Goal: Task Accomplishment & Management: Use online tool/utility

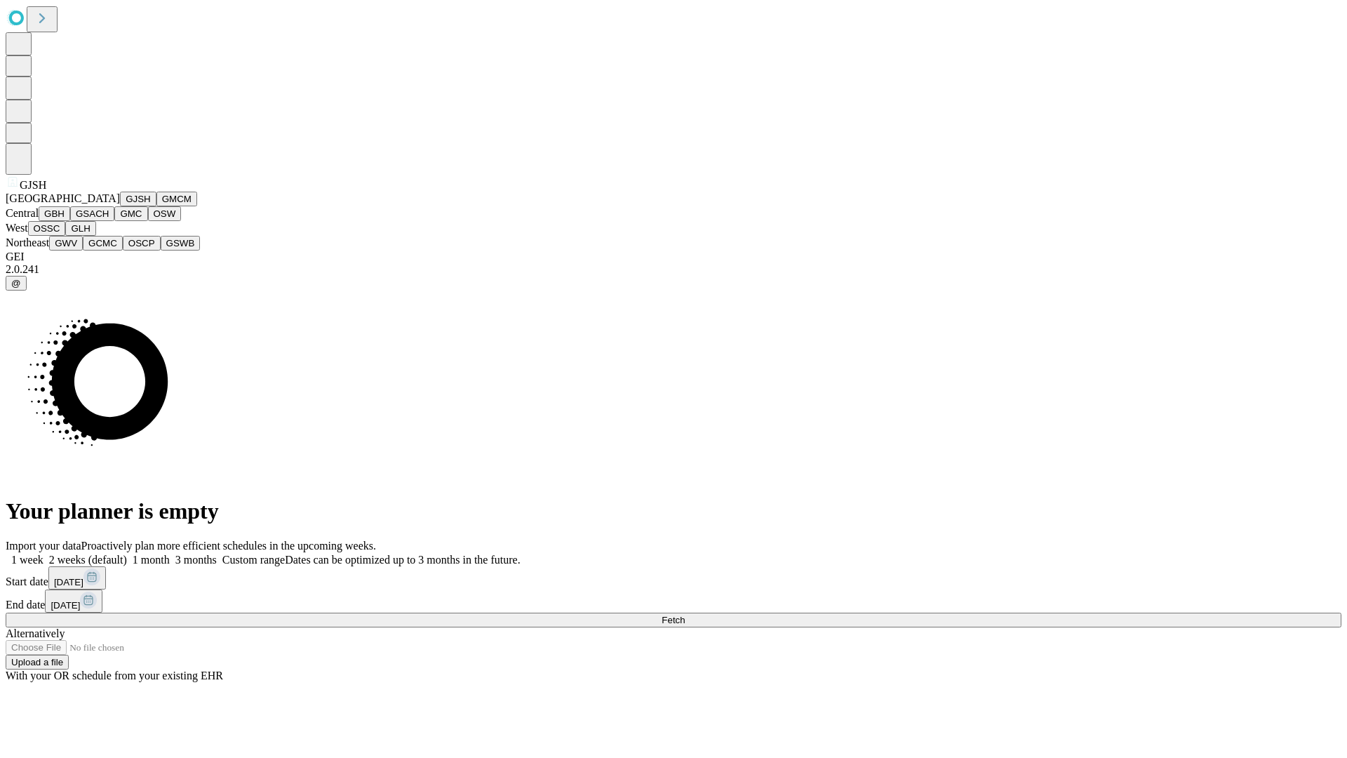
click at [120, 206] on button "GJSH" at bounding box center [138, 199] width 36 height 15
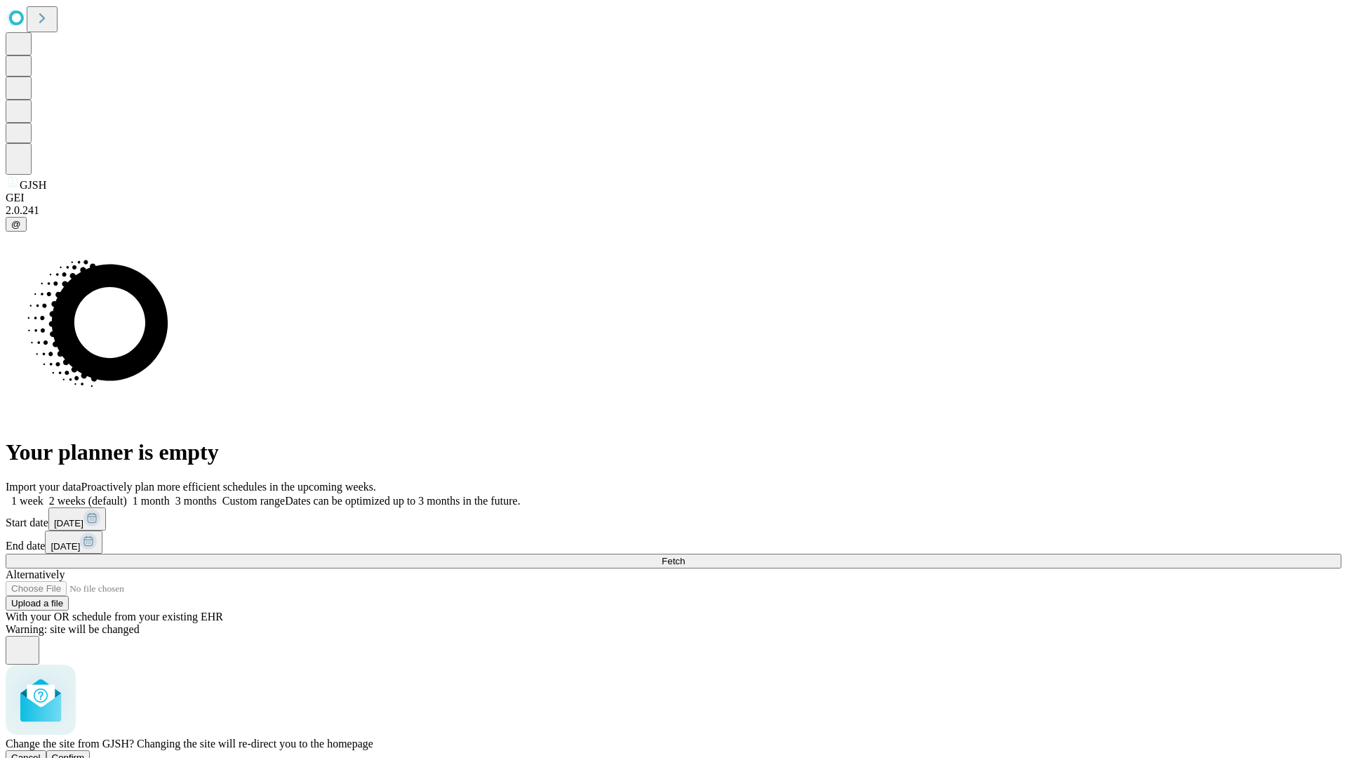
click at [85, 752] on span "Confirm" at bounding box center [68, 757] width 33 height 11
click at [44, 495] on label "1 week" at bounding box center [25, 501] width 38 height 12
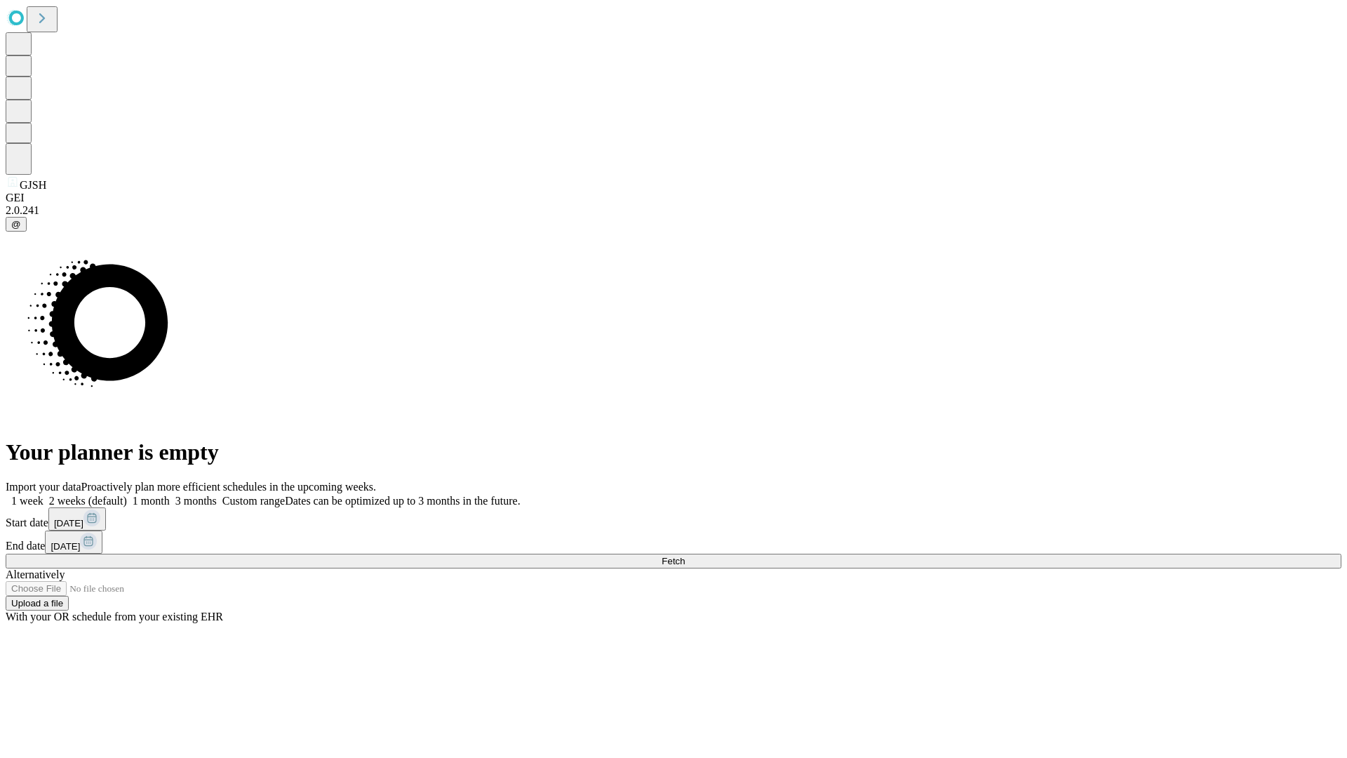
click at [685, 556] on span "Fetch" at bounding box center [673, 561] width 23 height 11
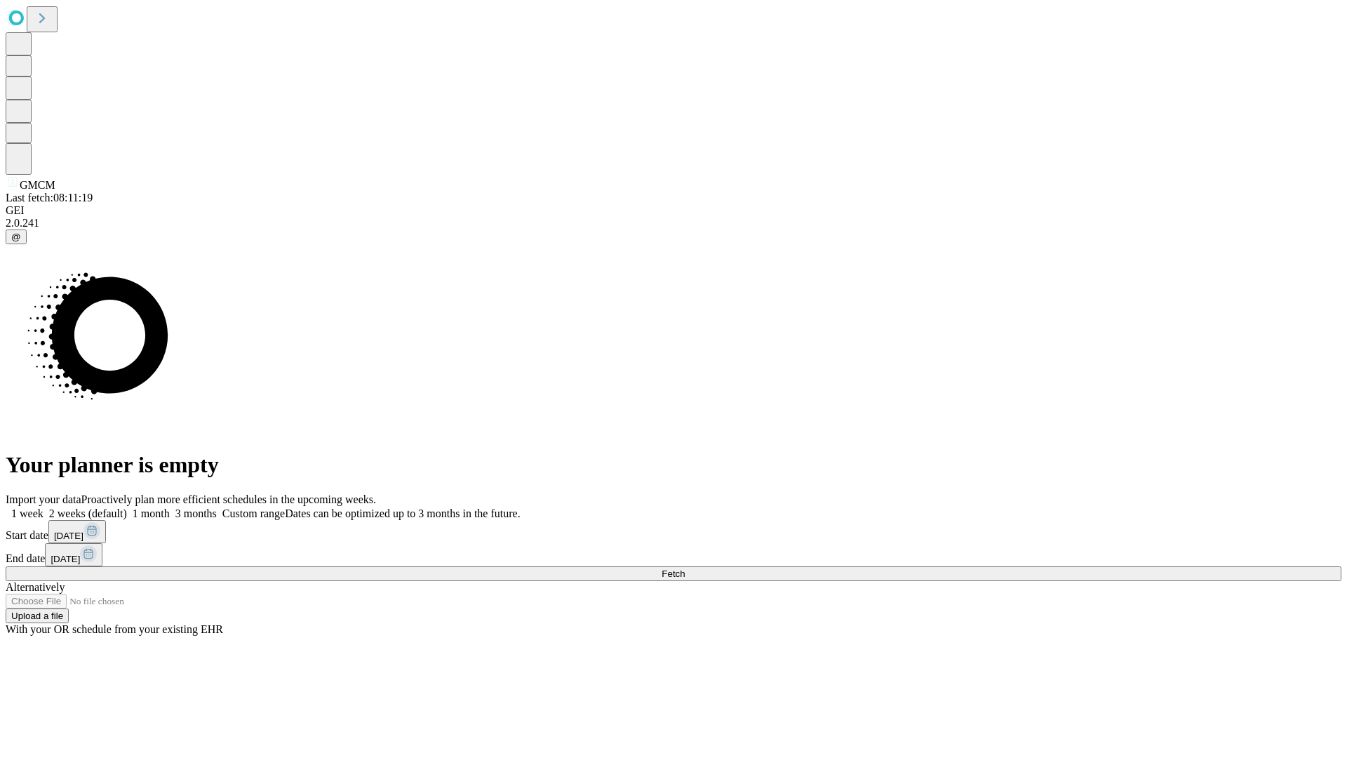
click at [44, 507] on label "1 week" at bounding box center [25, 513] width 38 height 12
click at [685, 568] on span "Fetch" at bounding box center [673, 573] width 23 height 11
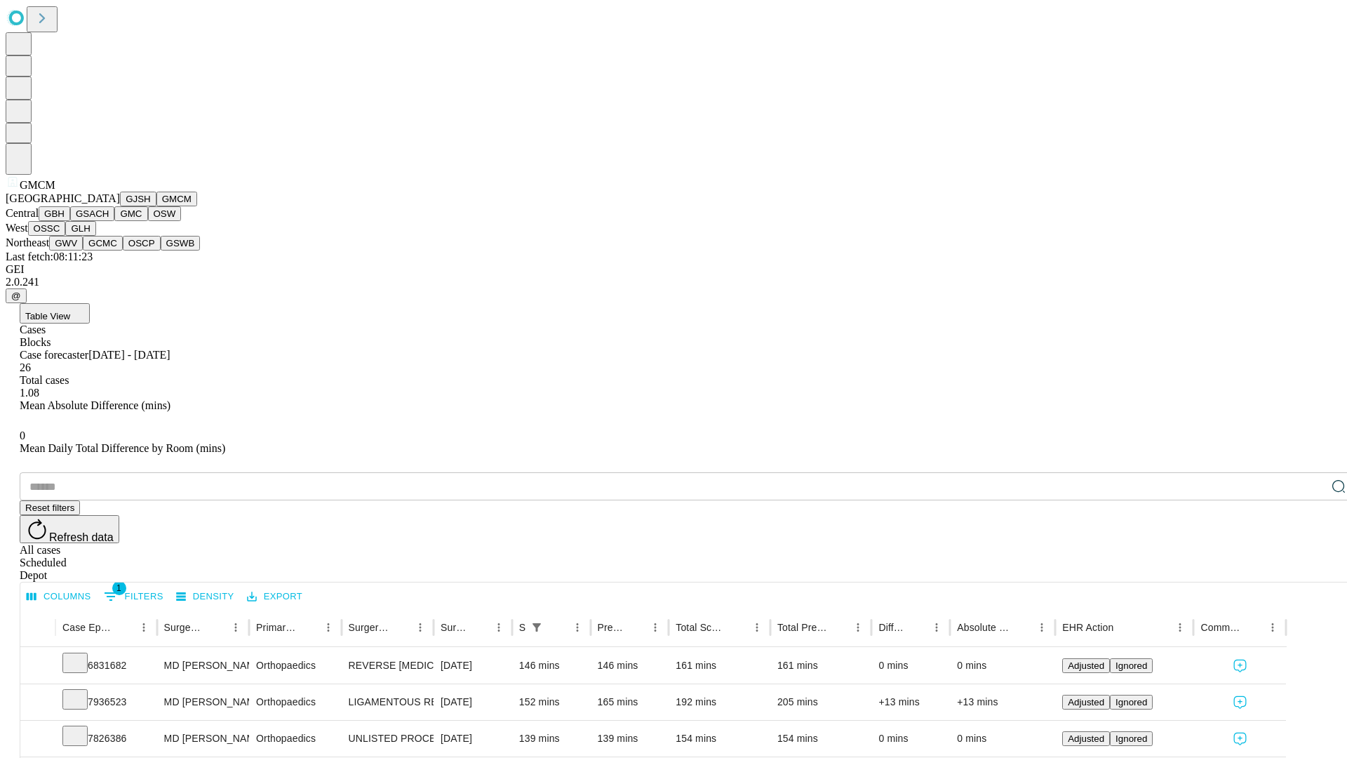
click at [70, 221] on button "GBH" at bounding box center [55, 213] width 32 height 15
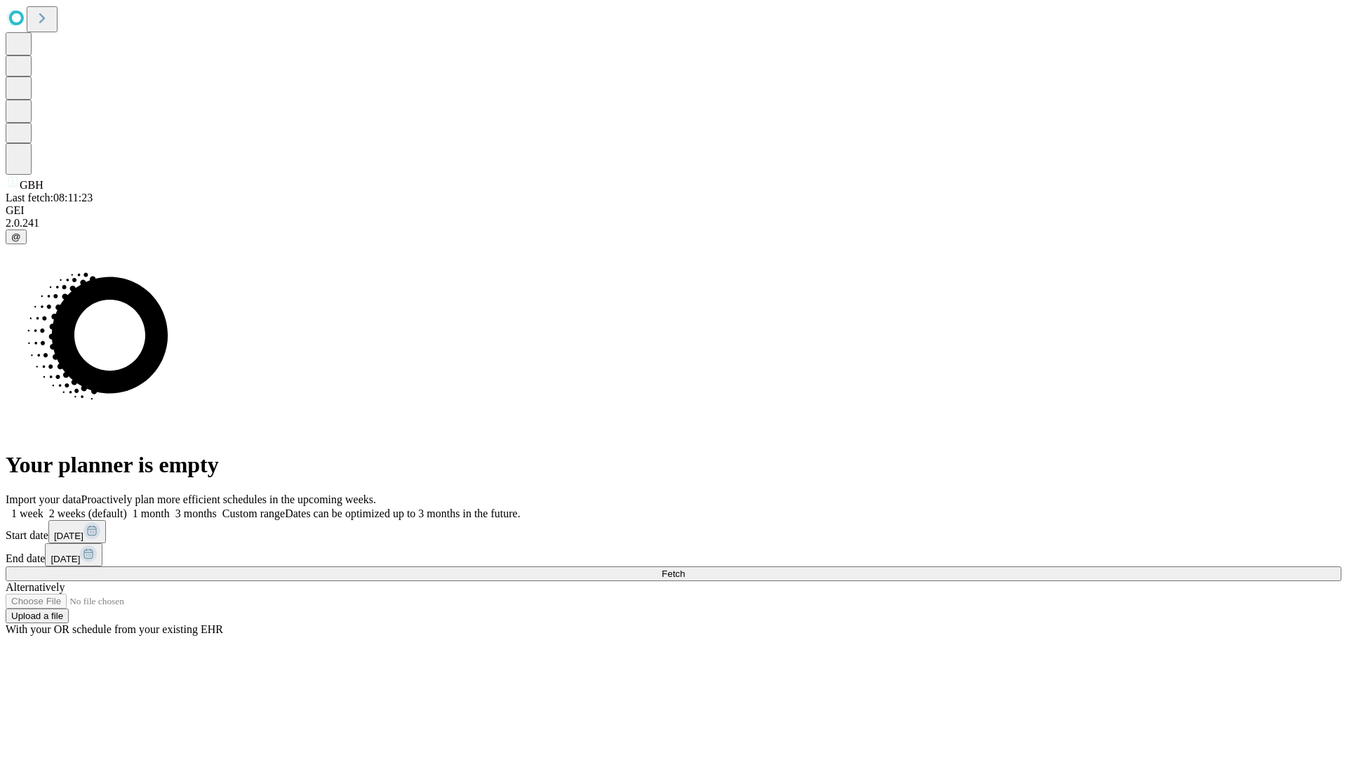
click at [685, 568] on span "Fetch" at bounding box center [673, 573] width 23 height 11
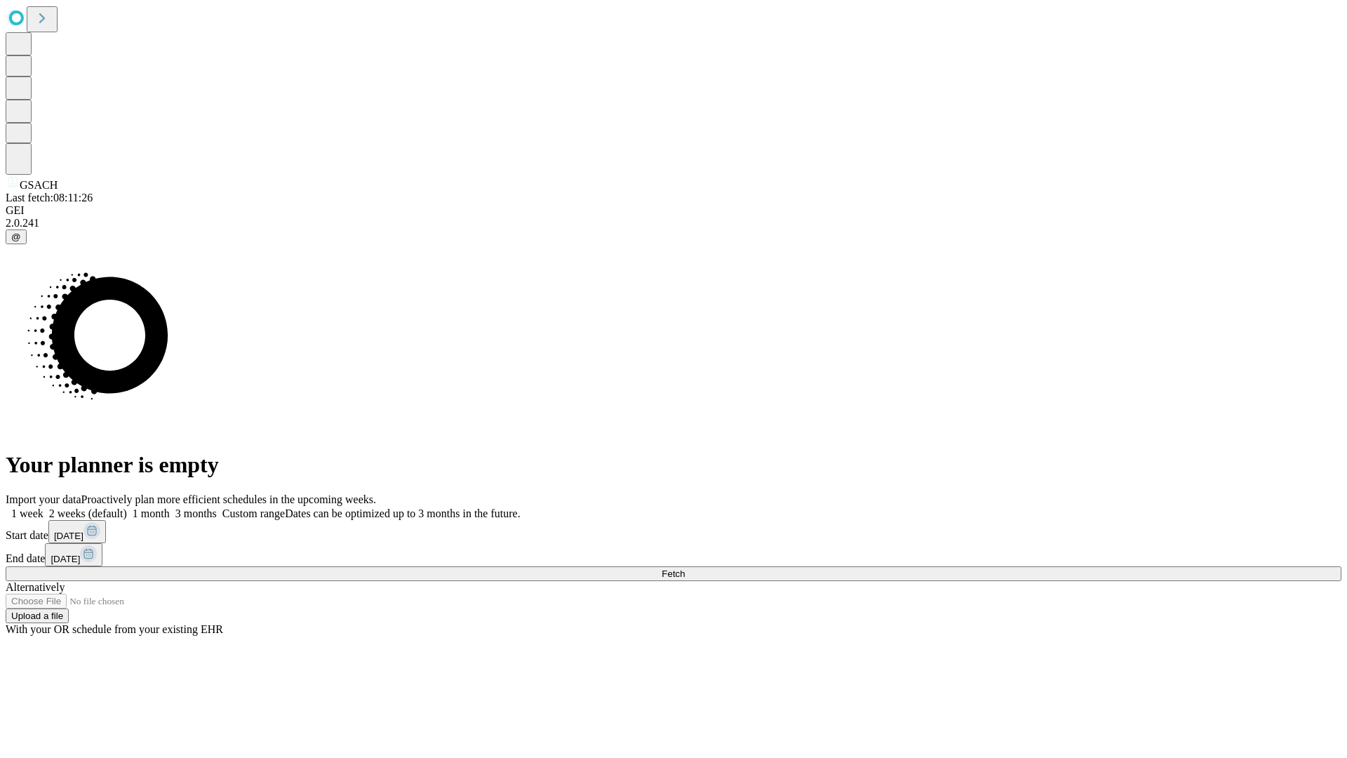
click at [685, 568] on span "Fetch" at bounding box center [673, 573] width 23 height 11
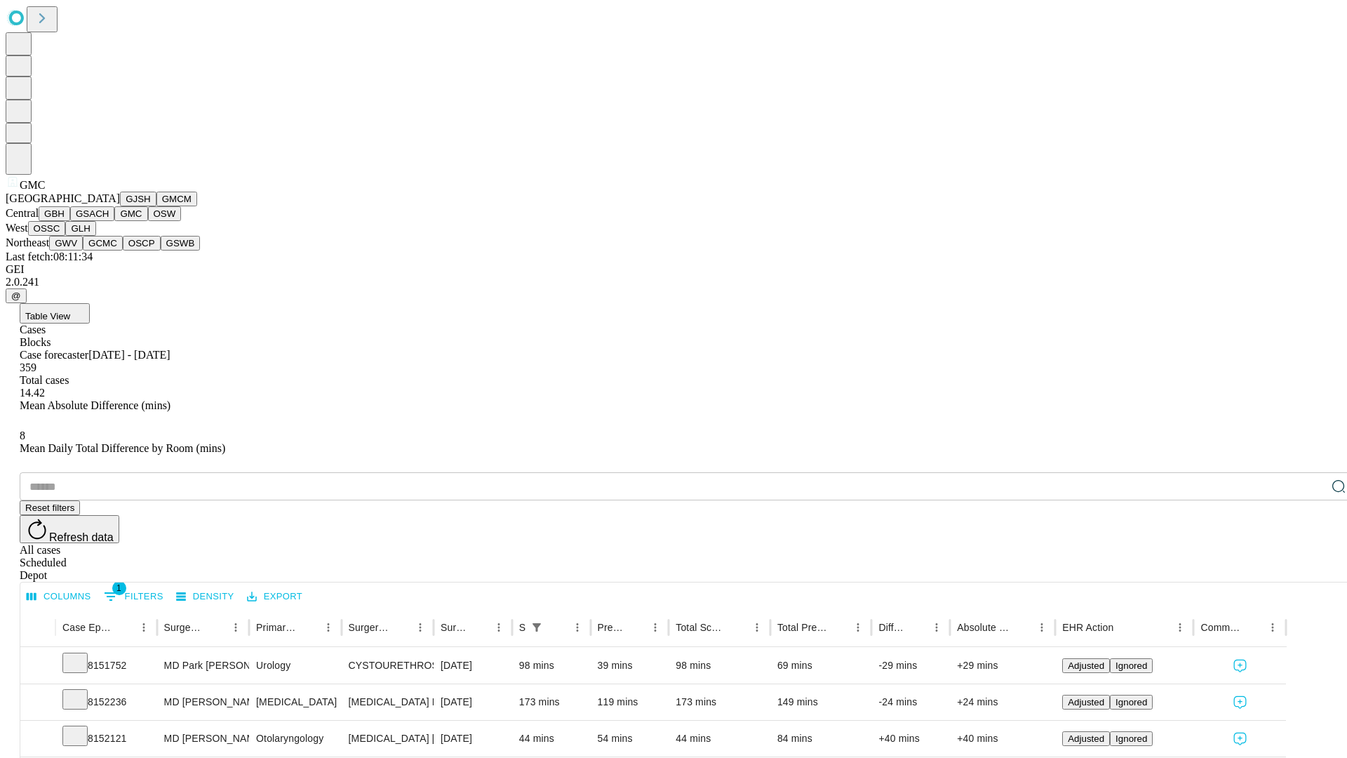
click at [148, 221] on button "OSW" at bounding box center [165, 213] width 34 height 15
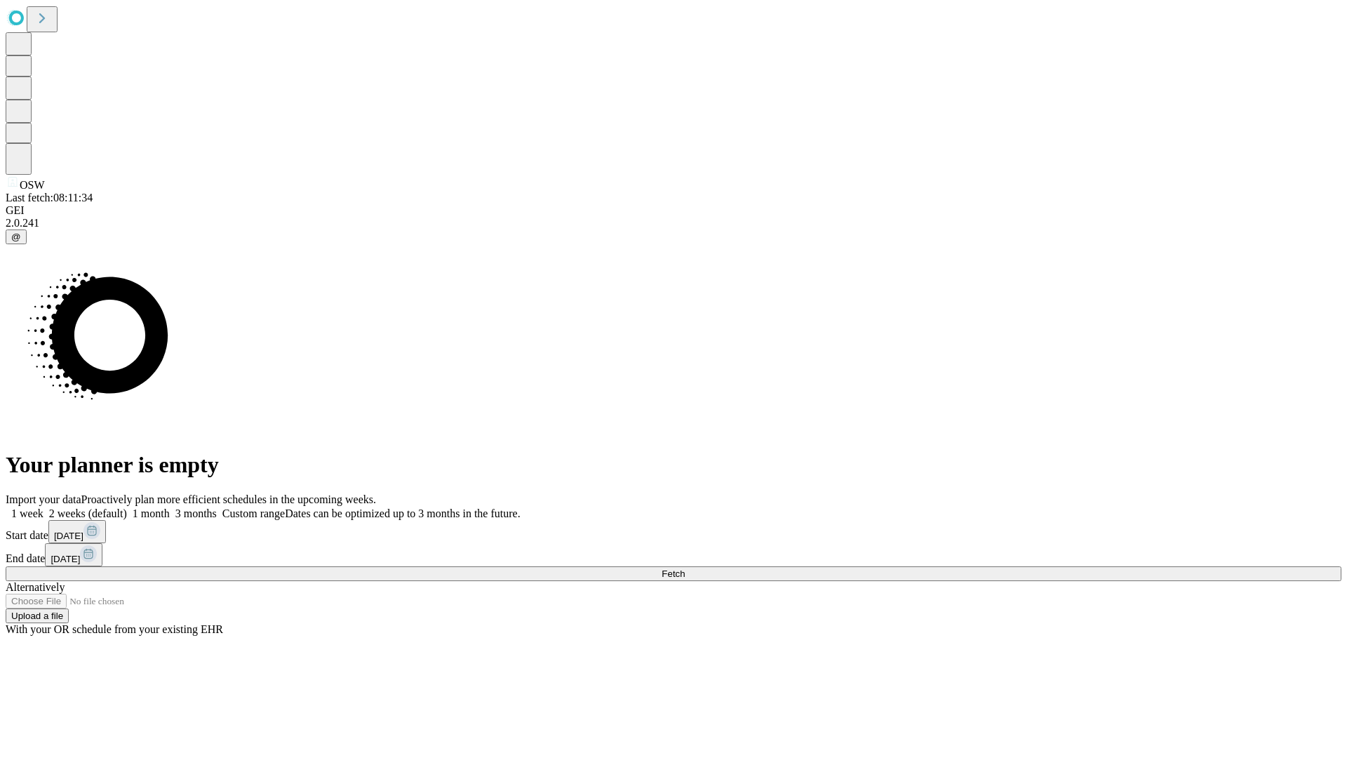
click at [44, 507] on label "1 week" at bounding box center [25, 513] width 38 height 12
click at [685, 568] on span "Fetch" at bounding box center [673, 573] width 23 height 11
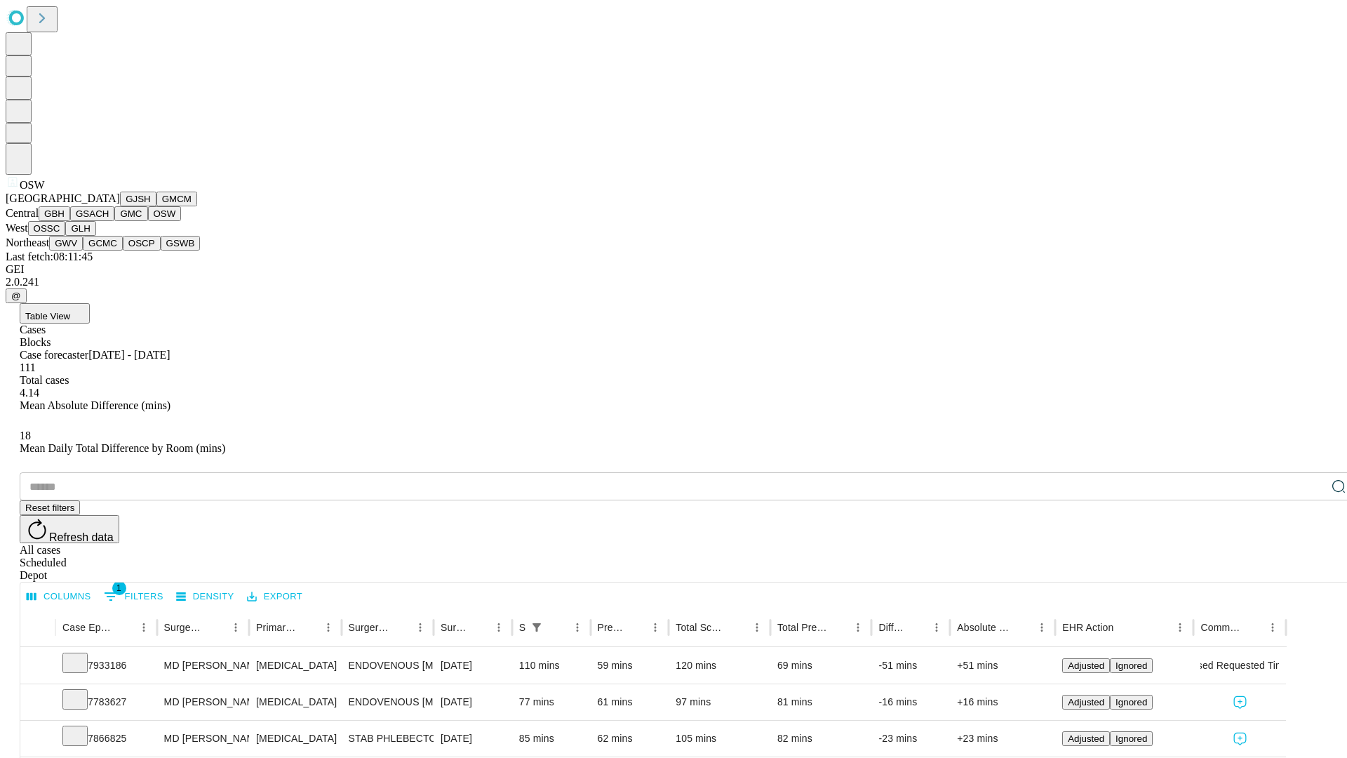
click at [66, 236] on button "OSSC" at bounding box center [47, 228] width 38 height 15
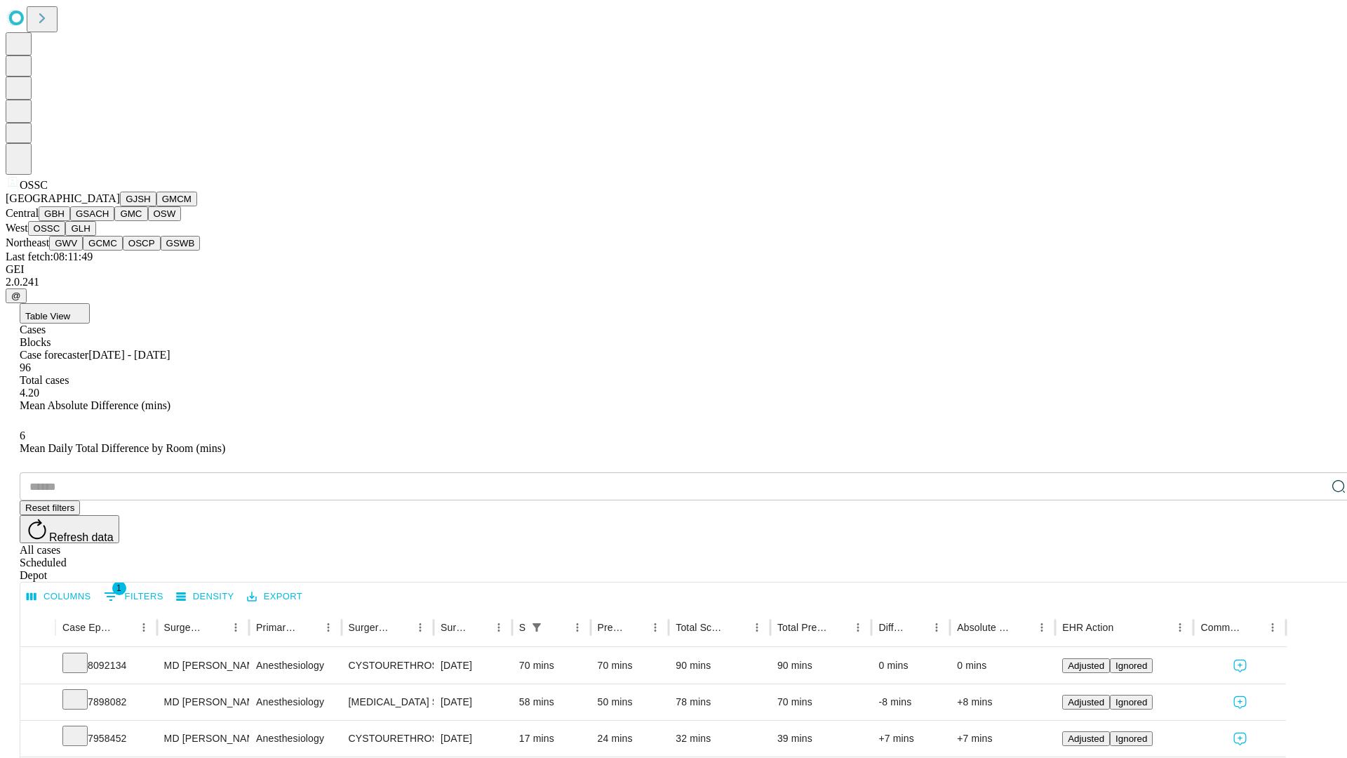
click at [95, 236] on button "GLH" at bounding box center [80, 228] width 30 height 15
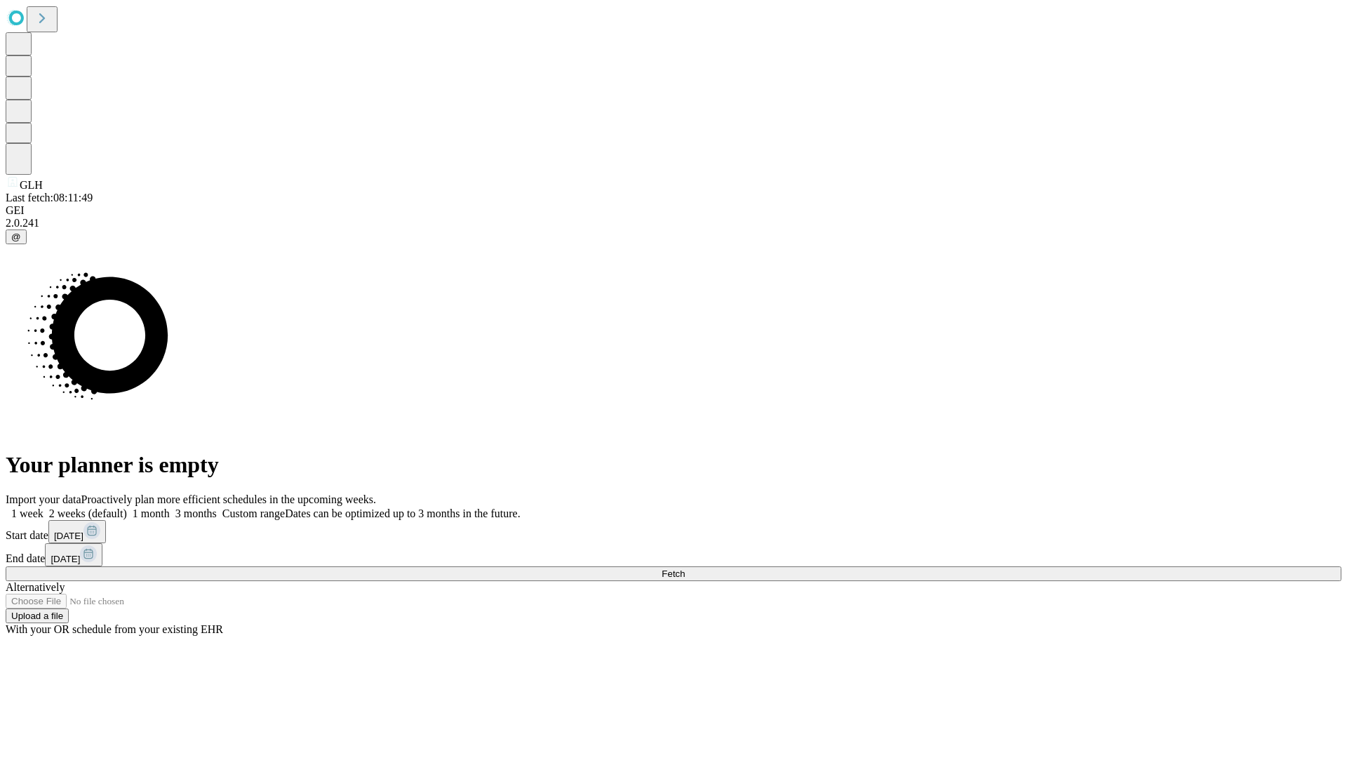
click at [44, 507] on label "1 week" at bounding box center [25, 513] width 38 height 12
click at [685, 568] on span "Fetch" at bounding box center [673, 573] width 23 height 11
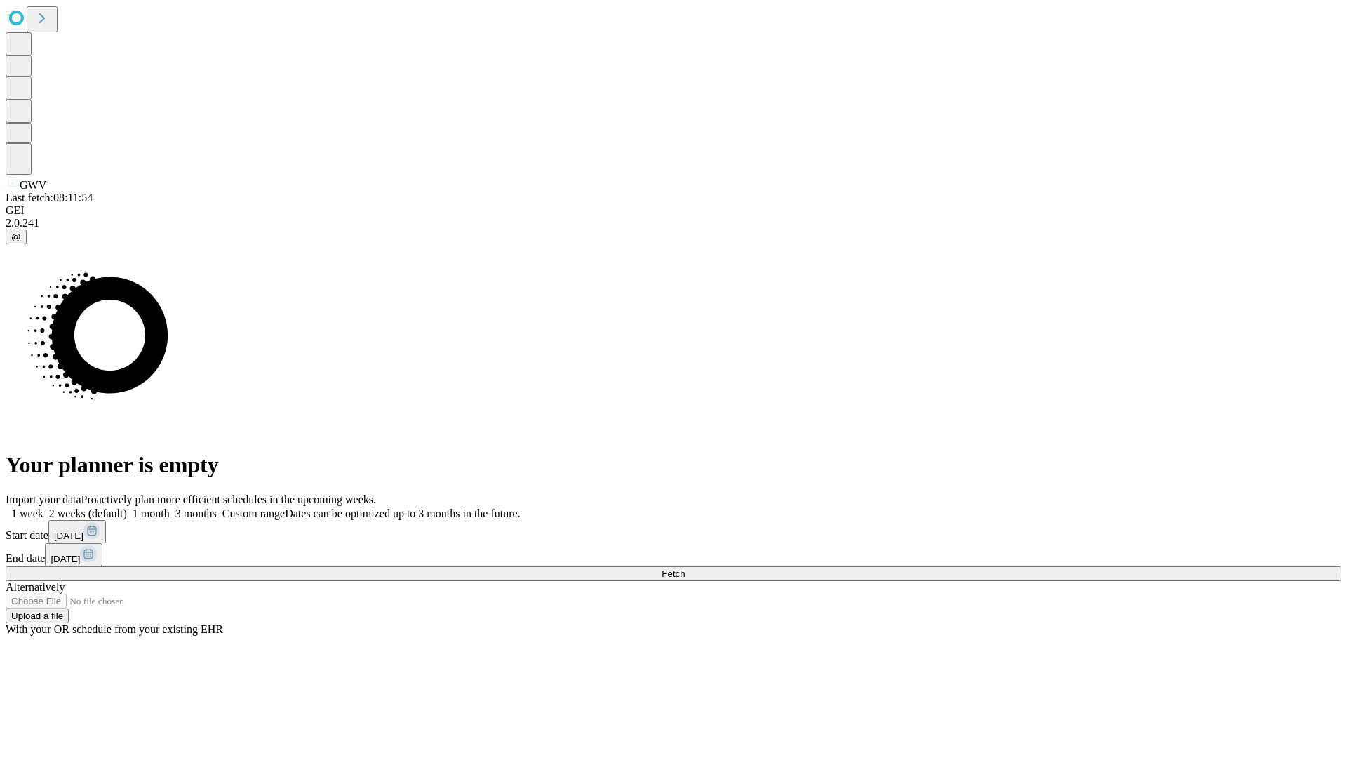
click at [44, 507] on label "1 week" at bounding box center [25, 513] width 38 height 12
click at [685, 568] on span "Fetch" at bounding box center [673, 573] width 23 height 11
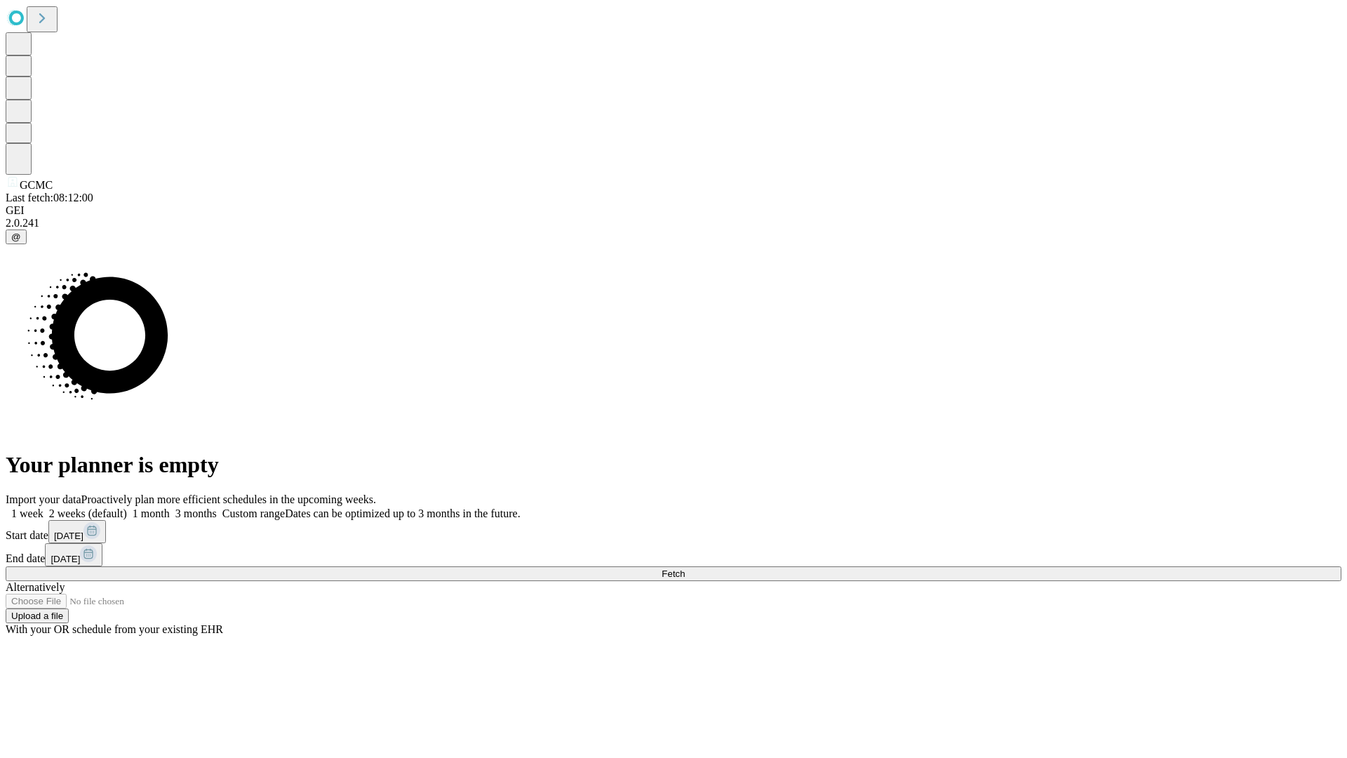
click at [685, 568] on span "Fetch" at bounding box center [673, 573] width 23 height 11
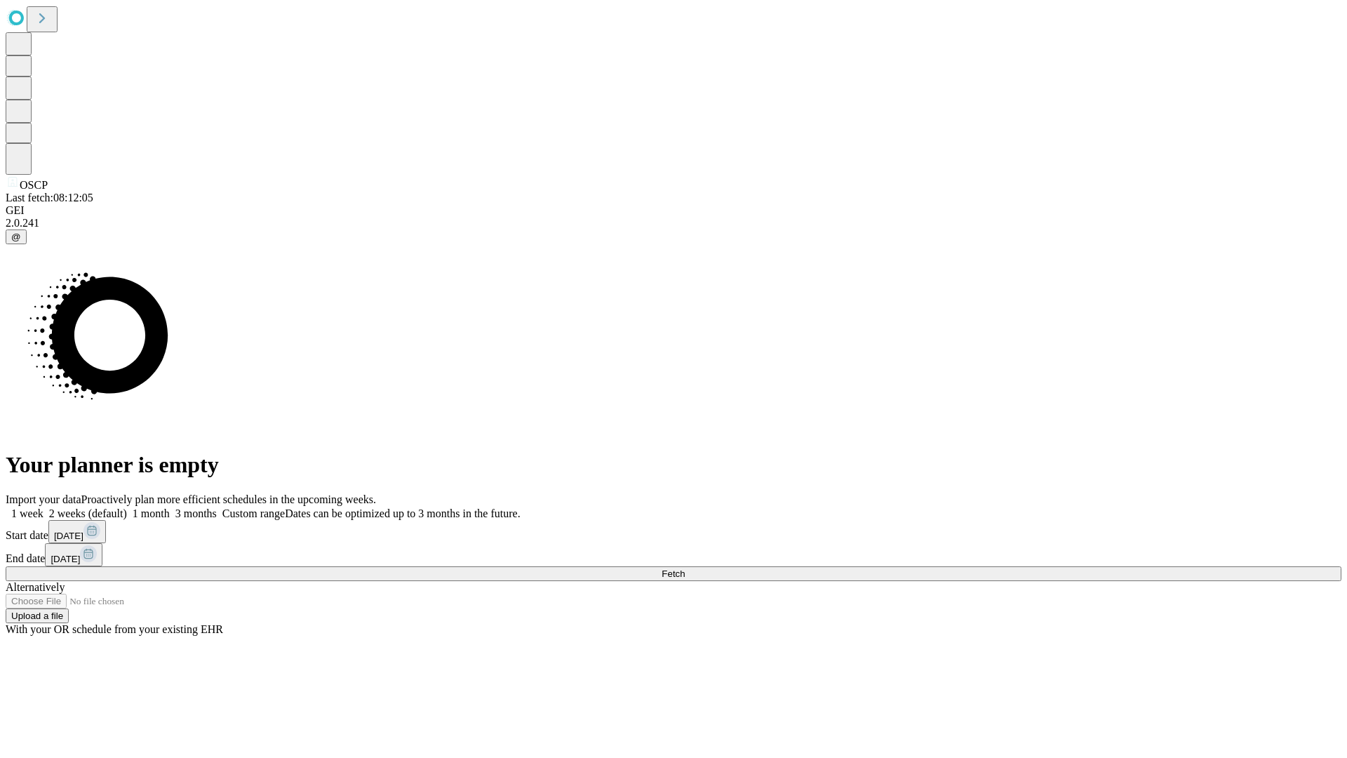
click at [44, 507] on label "1 week" at bounding box center [25, 513] width 38 height 12
click at [685, 568] on span "Fetch" at bounding box center [673, 573] width 23 height 11
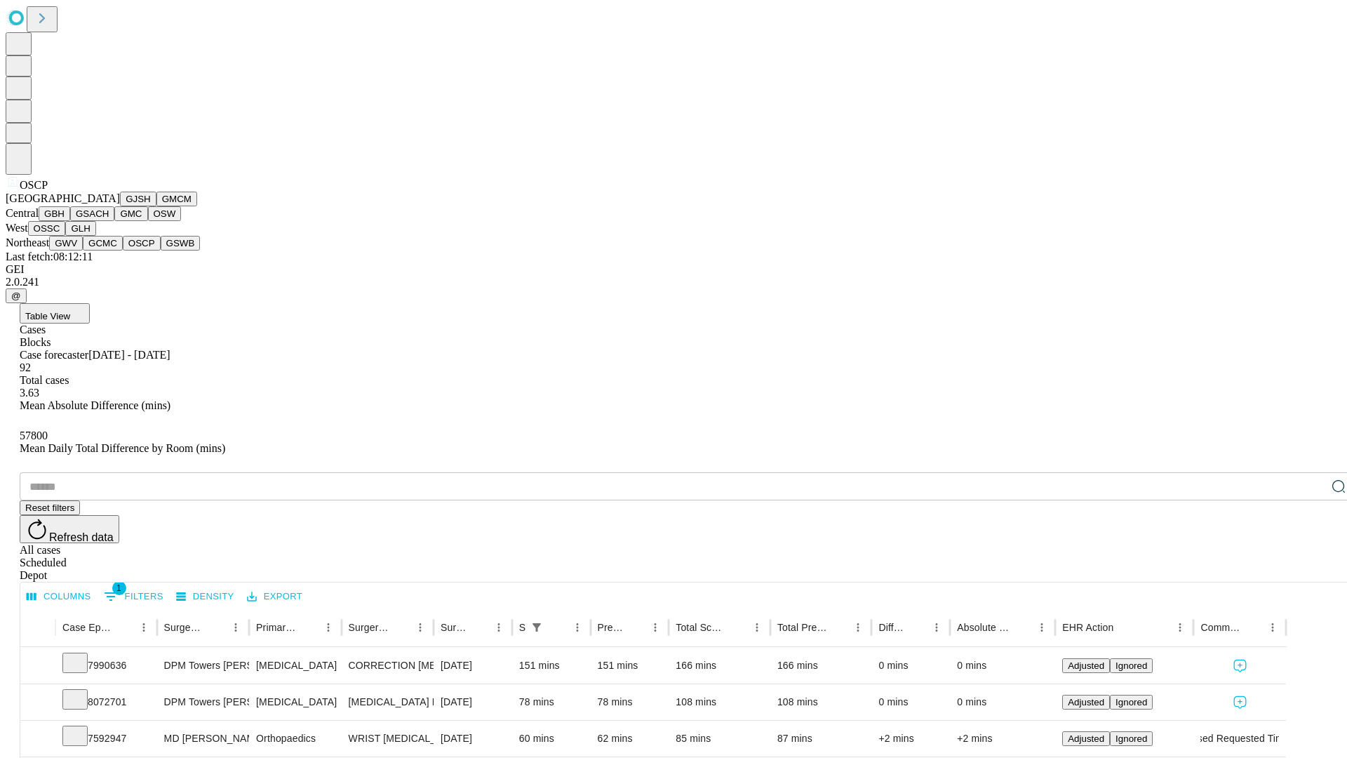
click at [161, 250] on button "GSWB" at bounding box center [181, 243] width 40 height 15
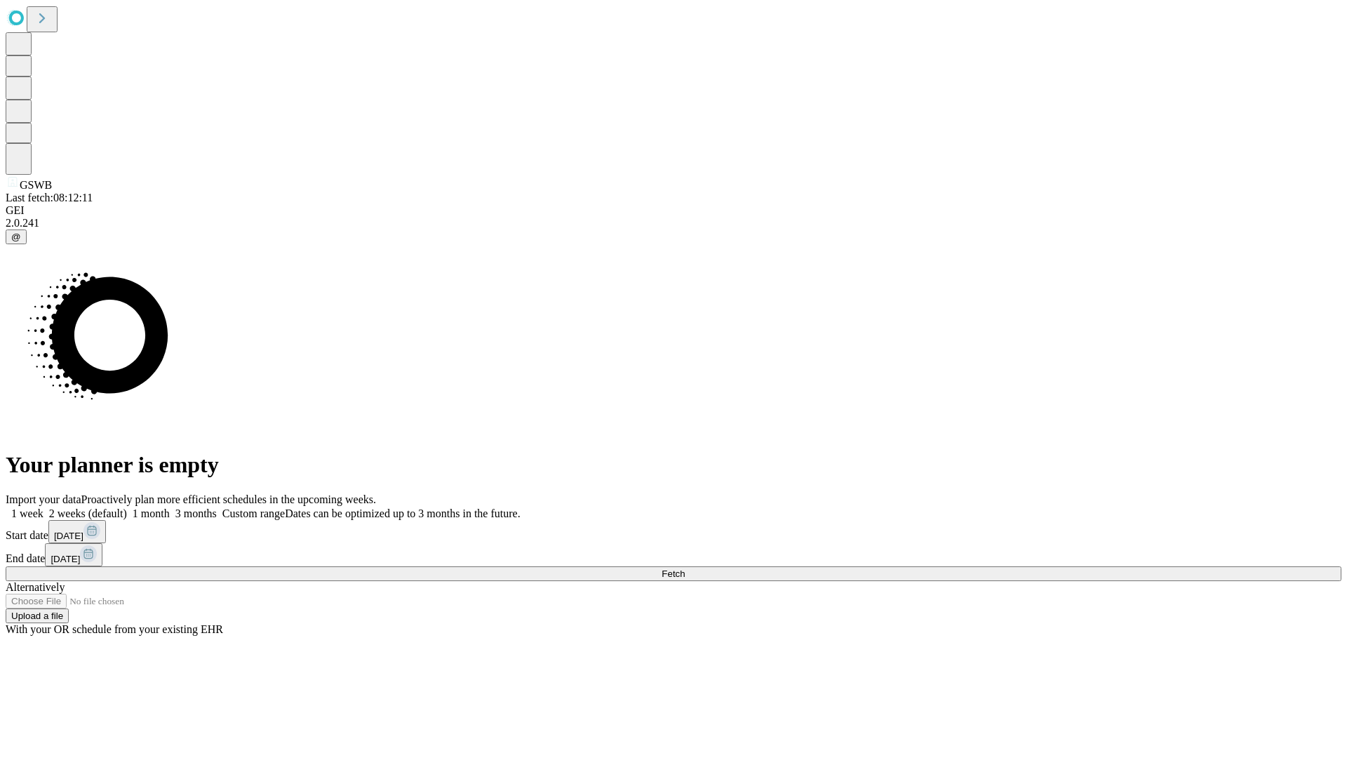
click at [685, 568] on span "Fetch" at bounding box center [673, 573] width 23 height 11
